Goal: Find specific page/section: Find specific page/section

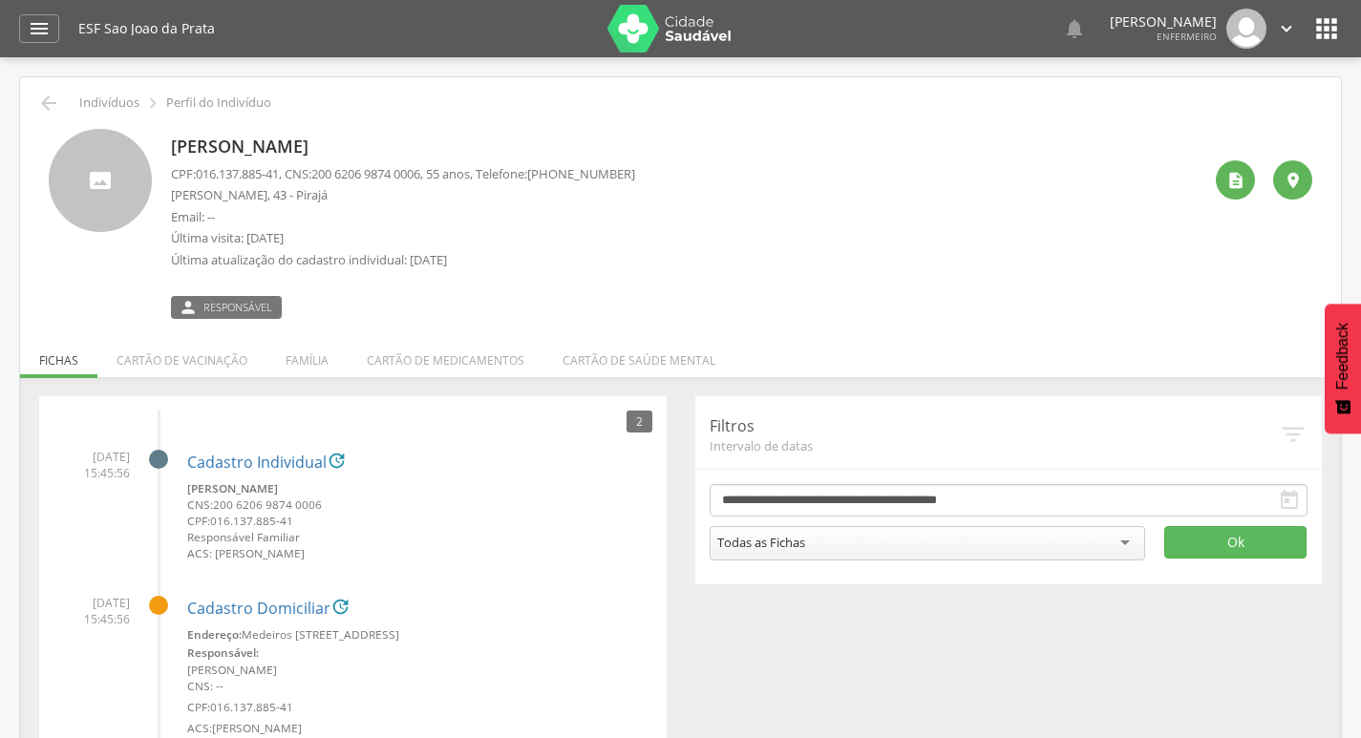
drag, startPoint x: 165, startPoint y: 143, endPoint x: 458, endPoint y: 145, distance: 293.2
click at [461, 144] on div "Terezinha Ferreira Lopis Souza CPF: 016.137.885-41 , CNS: 200 6206 9874 0006 , …" at bounding box center [680, 224] width 1263 height 190
copy p "Terezinha Ferreira Lopis Souza"
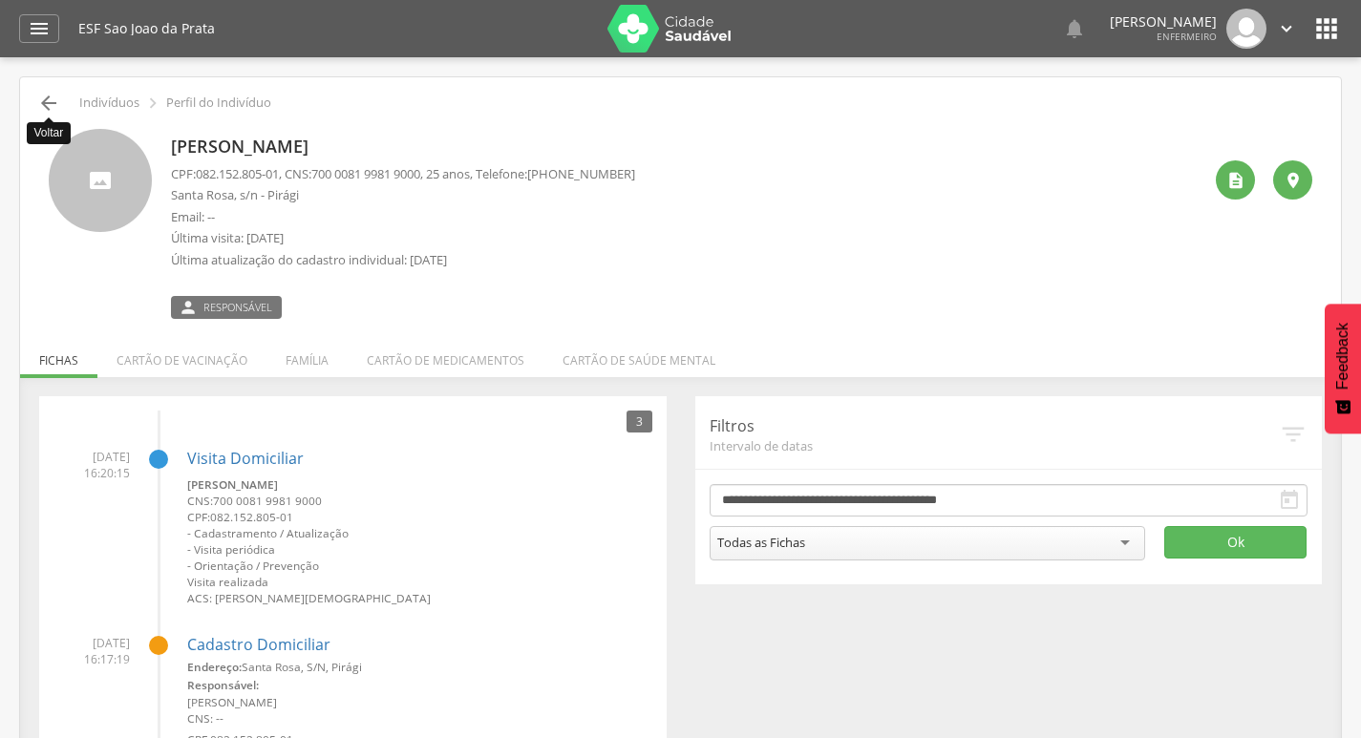
click at [38, 93] on icon "" at bounding box center [48, 103] width 23 height 23
click at [44, 94] on icon "" at bounding box center [48, 103] width 23 height 23
click at [626, 34] on img at bounding box center [669, 29] width 124 height 48
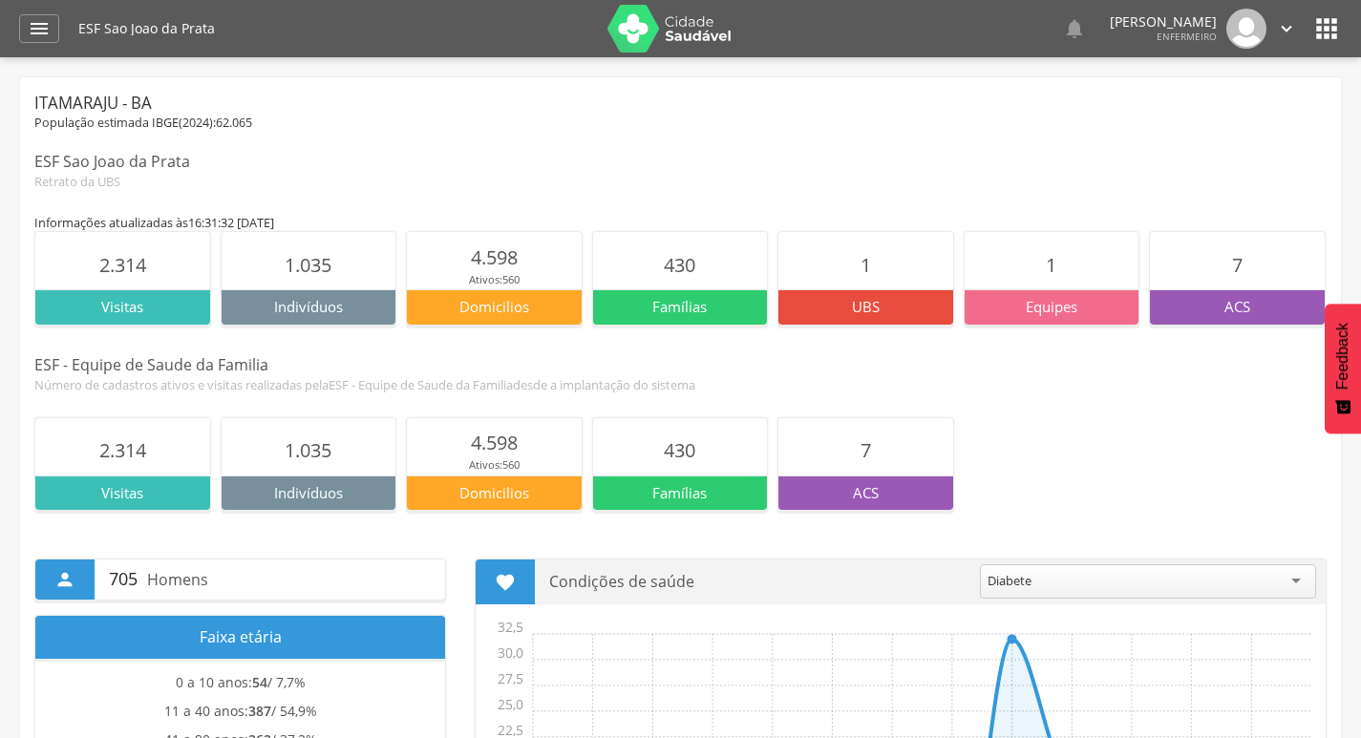
click at [1329, 41] on icon "" at bounding box center [1326, 28] width 31 height 31
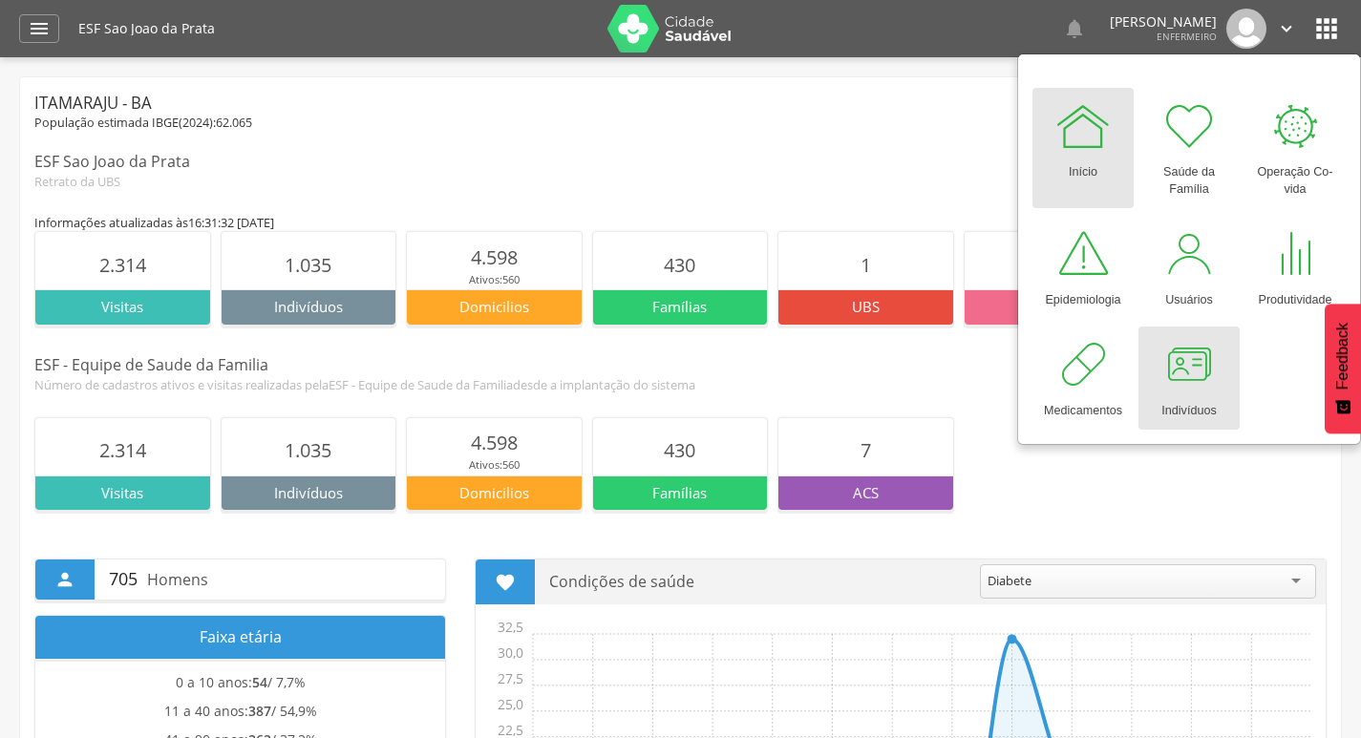
click at [1183, 387] on div at bounding box center [1188, 364] width 57 height 57
